Goal: Task Accomplishment & Management: Use online tool/utility

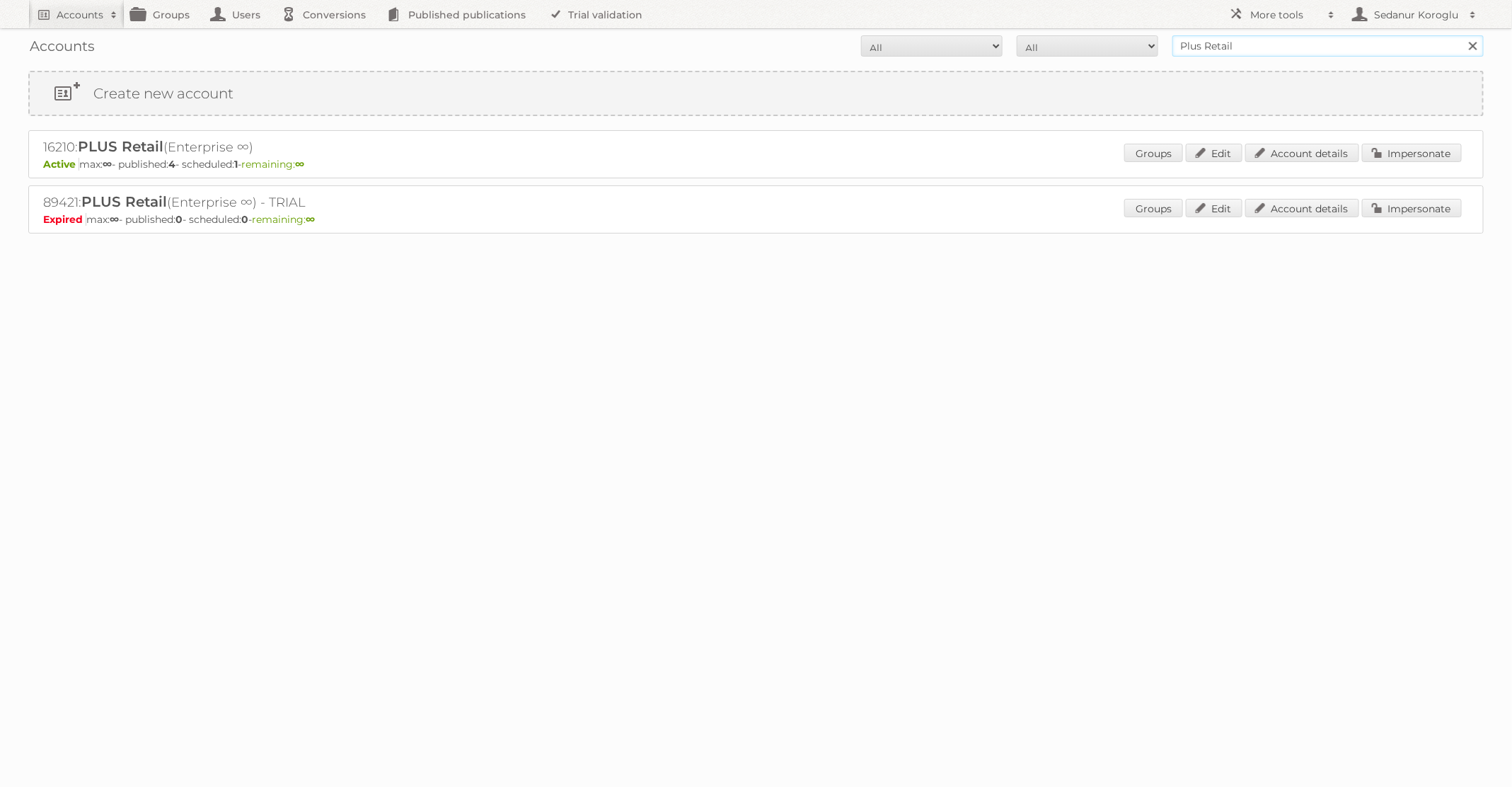
drag, startPoint x: 1287, startPoint y: 53, endPoint x: 1109, endPoint y: 53, distance: 178.0
click at [1111, 53] on form "All Active Expired Pending All Paid Trials Self service Plus Retail Search" at bounding box center [756, 46] width 1456 height 21
type input "Primera"
click at [1462, 35] on input "Search" at bounding box center [1472, 46] width 21 height 21
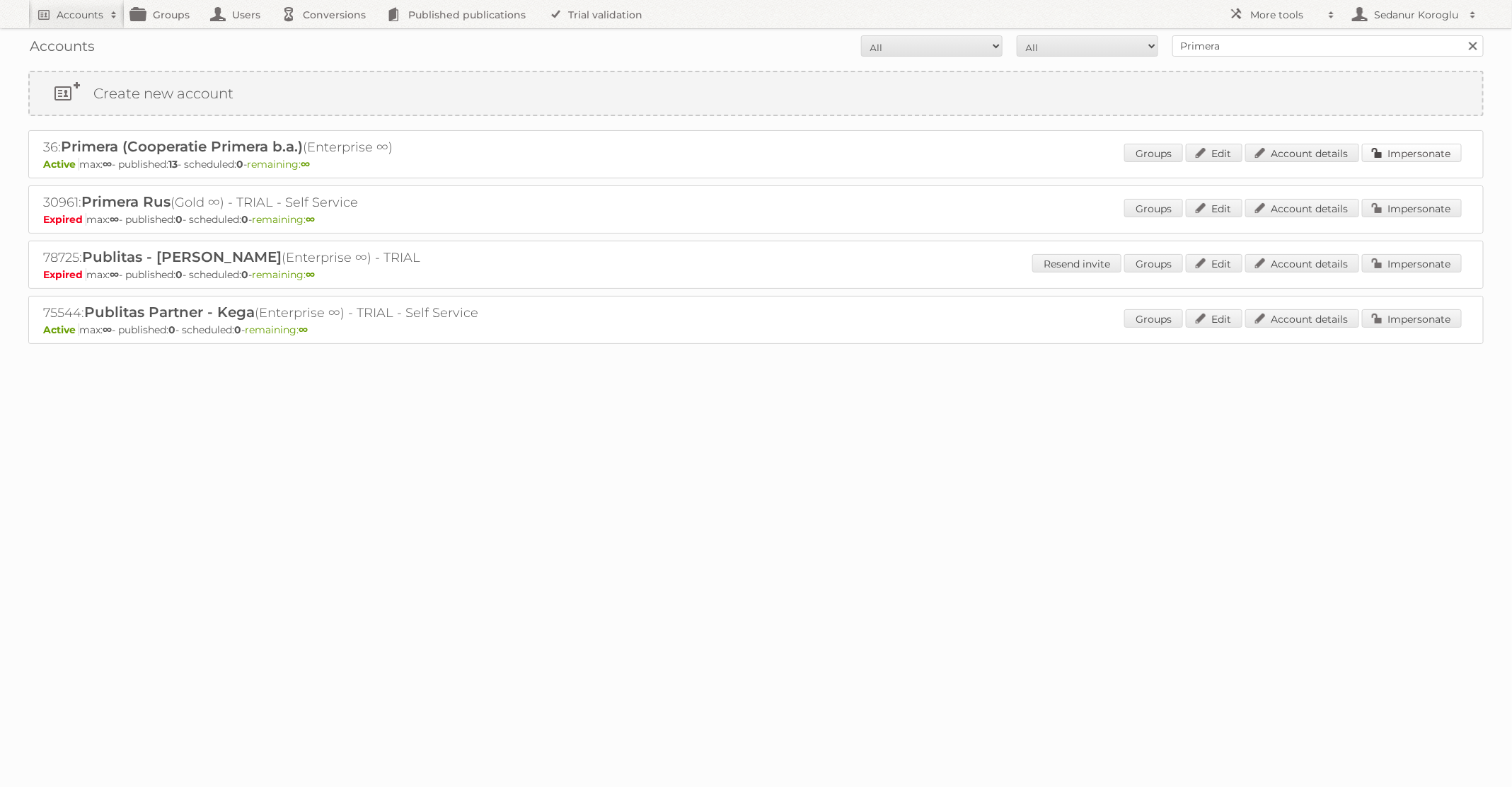
click at [1443, 143] on link "Impersonate" at bounding box center [1412, 152] width 100 height 18
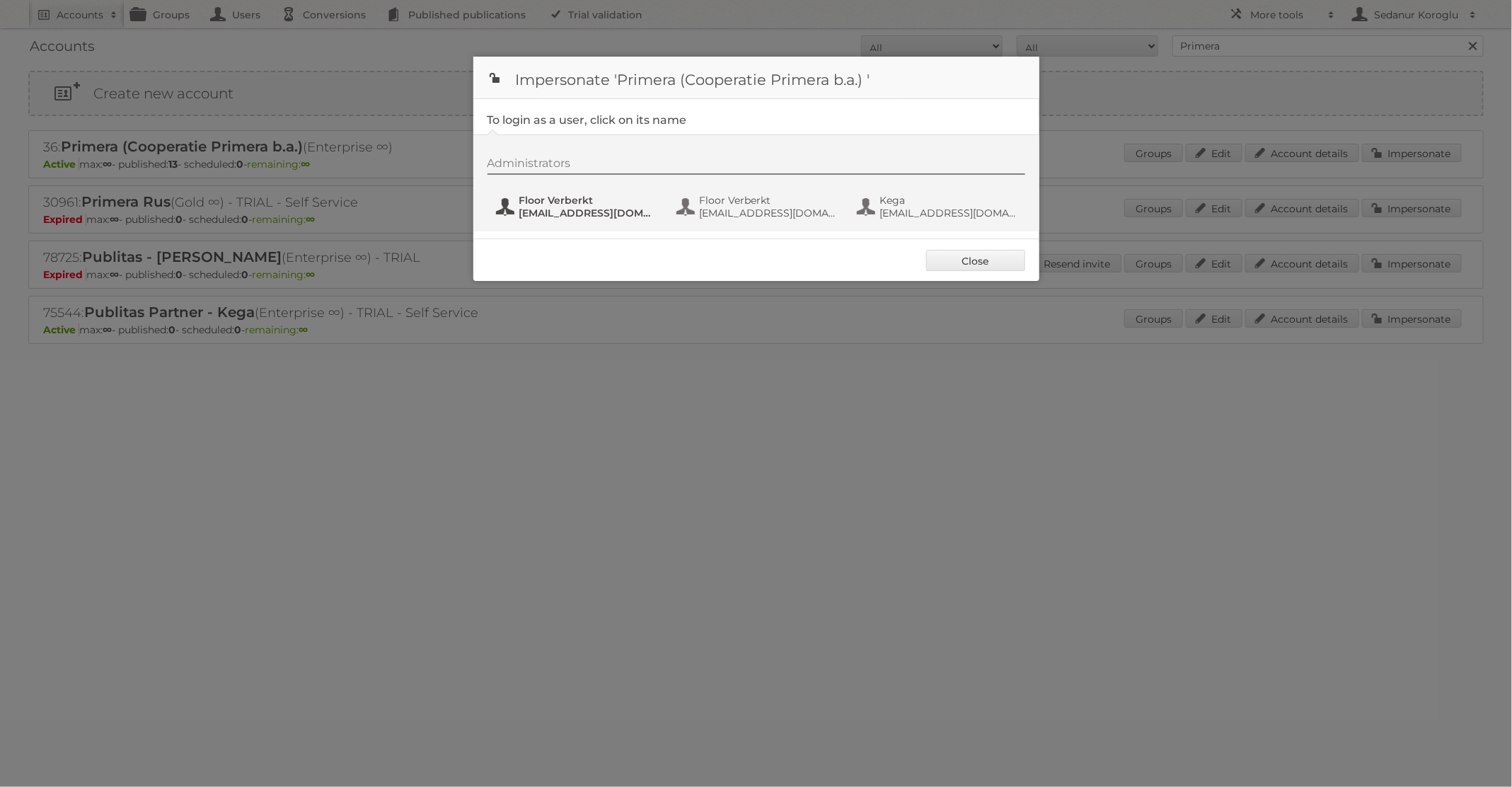
click at [539, 200] on span "Floor Verberkt" at bounding box center [588, 200] width 137 height 13
